Goal: Navigation & Orientation: Go to known website

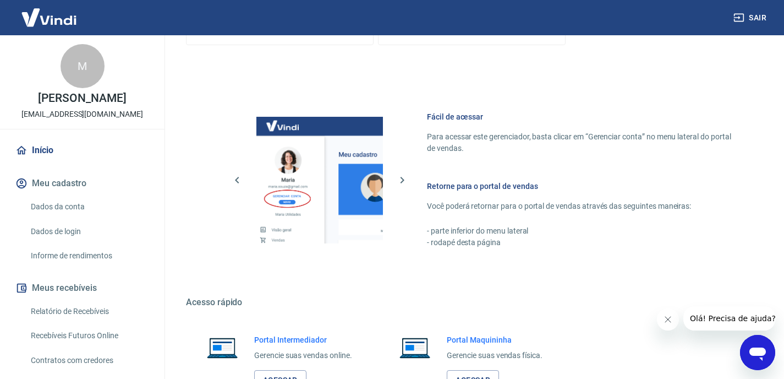
scroll to position [501, 0]
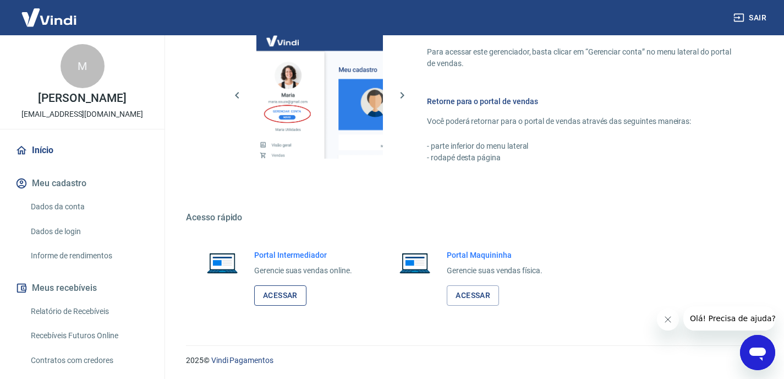
click at [299, 293] on link "Acessar" at bounding box center [280, 295] width 52 height 20
